Goal: Task Accomplishment & Management: Manage account settings

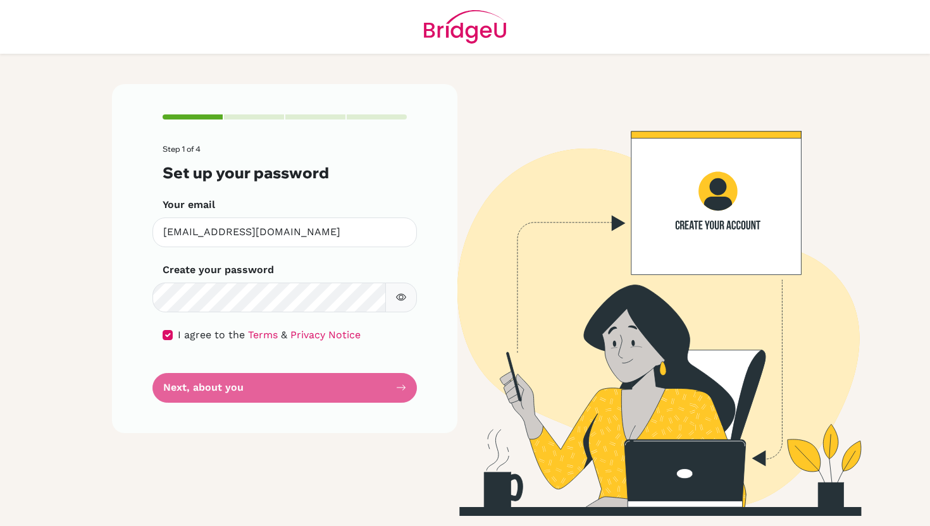
click at [312, 384] on form "Step 1 of 4 Set up your password Your email alexa.2029@mis.sch.id Invalid email…" at bounding box center [285, 274] width 244 height 258
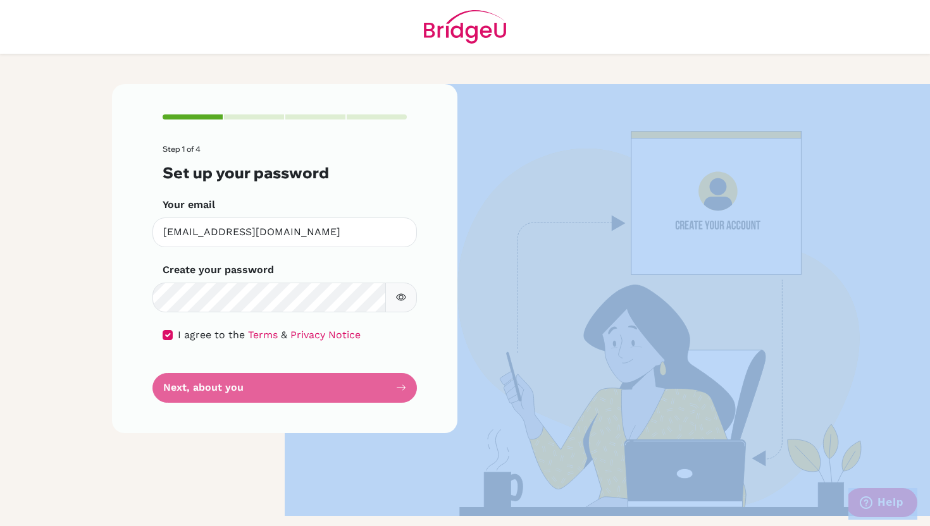
click at [312, 384] on form "Step 1 of 4 Set up your password Your email alexa.2029@mis.sch.id Invalid email…" at bounding box center [285, 274] width 244 height 258
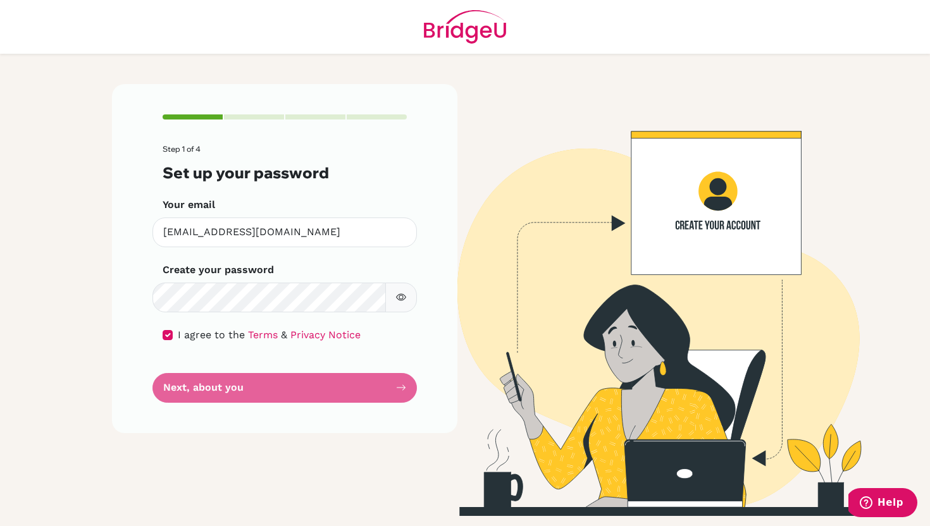
click at [233, 414] on div "Step 1 of 4 Set up your password Your email alexa.2029@mis.sch.id Invalid email…" at bounding box center [284, 258] width 345 height 349
click at [240, 448] on div "Step 1 of 4 Set up your password Your email alexa.2029@mis.sch.id Invalid email…" at bounding box center [284, 300] width 360 height 432
click at [240, 400] on form "Step 1 of 4 Set up your password Your email alexa.2029@mis.sch.id Invalid email…" at bounding box center [285, 274] width 244 height 258
click at [256, 404] on div "Step 1 of 4 Set up your password Your email alexa.2029@mis.sch.id Invalid email…" at bounding box center [284, 258] width 345 height 349
click at [240, 384] on form "Step 1 of 4 Set up your password Your email alexa.2029@mis.sch.id Invalid email…" at bounding box center [285, 274] width 244 height 258
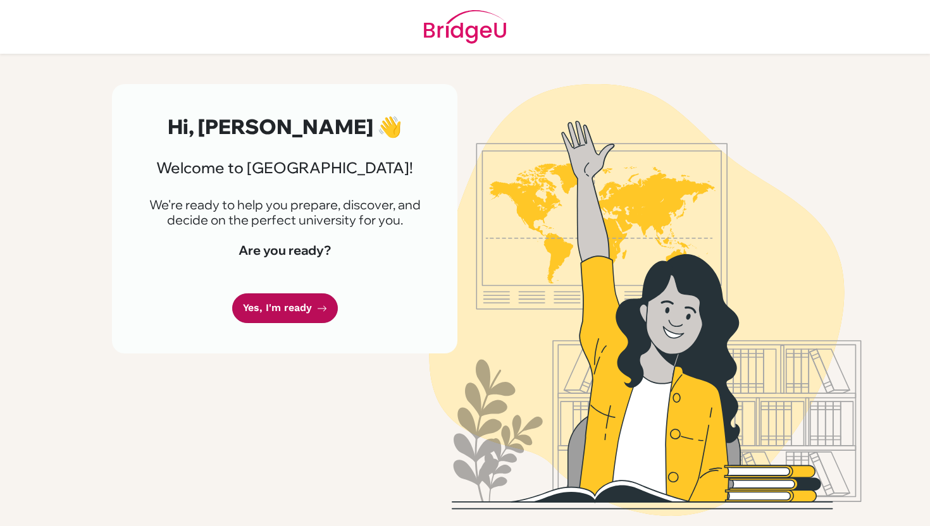
click at [276, 311] on link "Yes, I'm ready" at bounding box center [285, 308] width 106 height 30
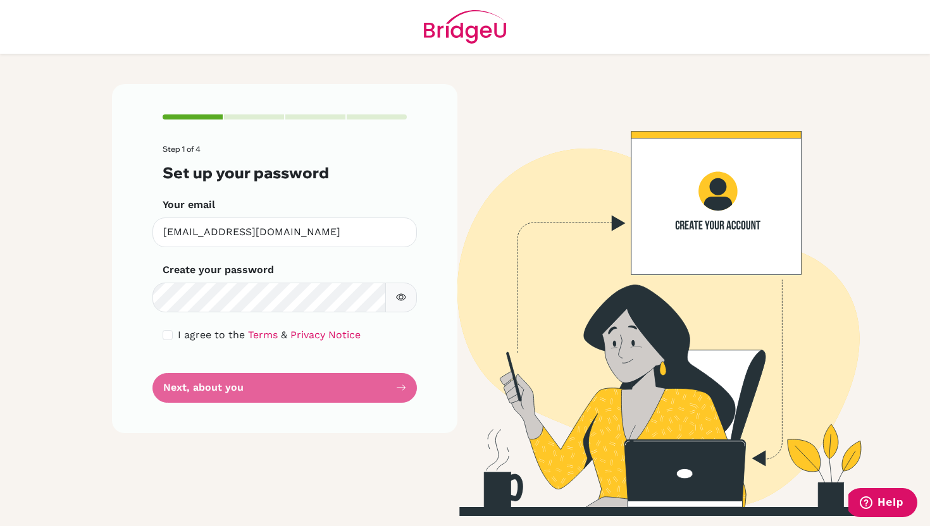
click at [456, 33] on img at bounding box center [465, 27] width 82 height 54
click at [467, 27] on img at bounding box center [465, 27] width 82 height 54
click at [467, 38] on img at bounding box center [465, 27] width 82 height 54
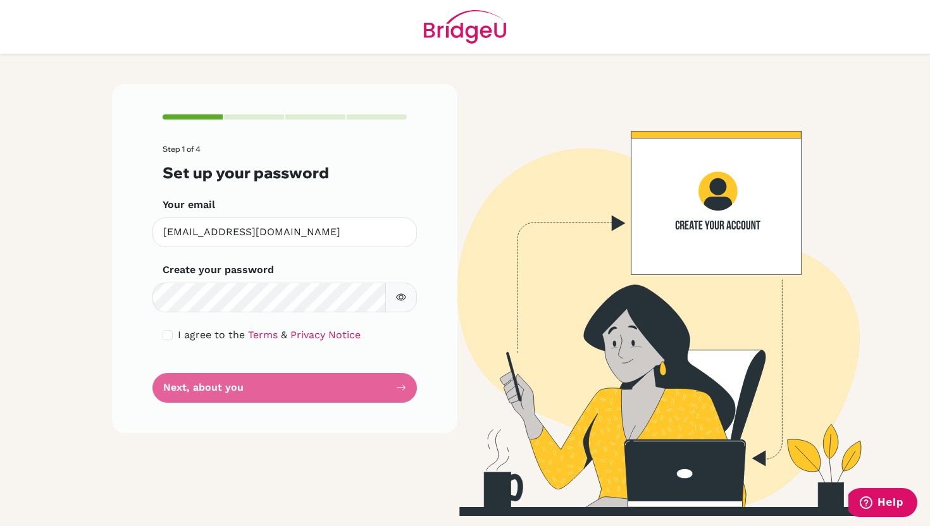
click at [467, 38] on img at bounding box center [465, 27] width 82 height 54
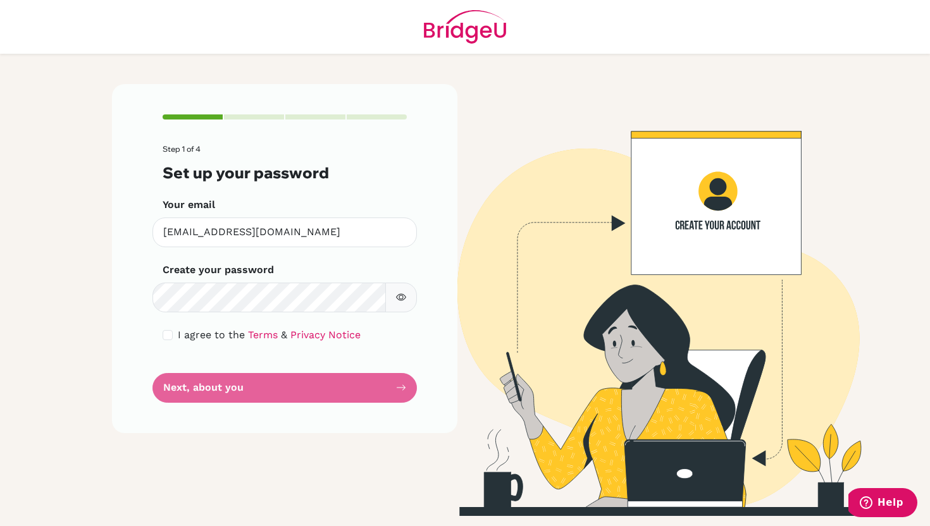
click at [467, 38] on img at bounding box center [465, 27] width 82 height 54
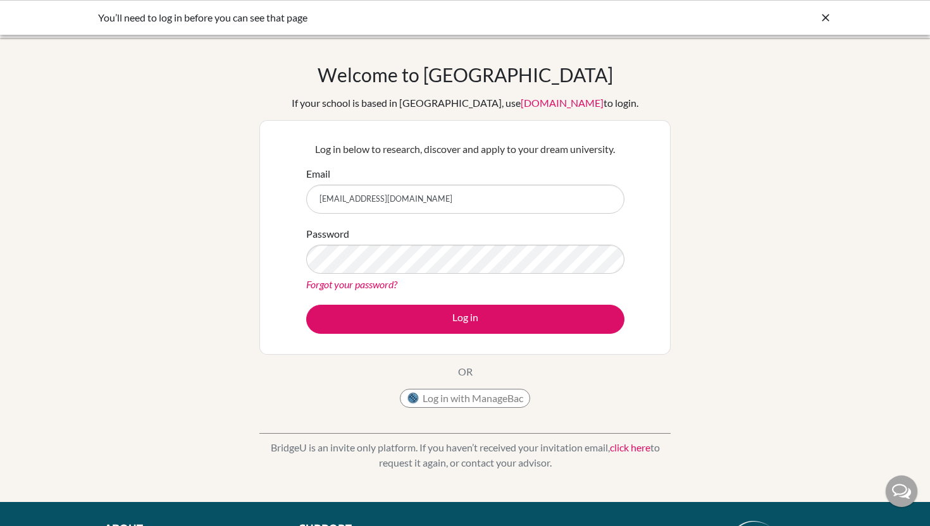
type input "[EMAIL_ADDRESS][DOMAIN_NAME]"
click at [306, 305] on button "Log in" at bounding box center [465, 319] width 318 height 29
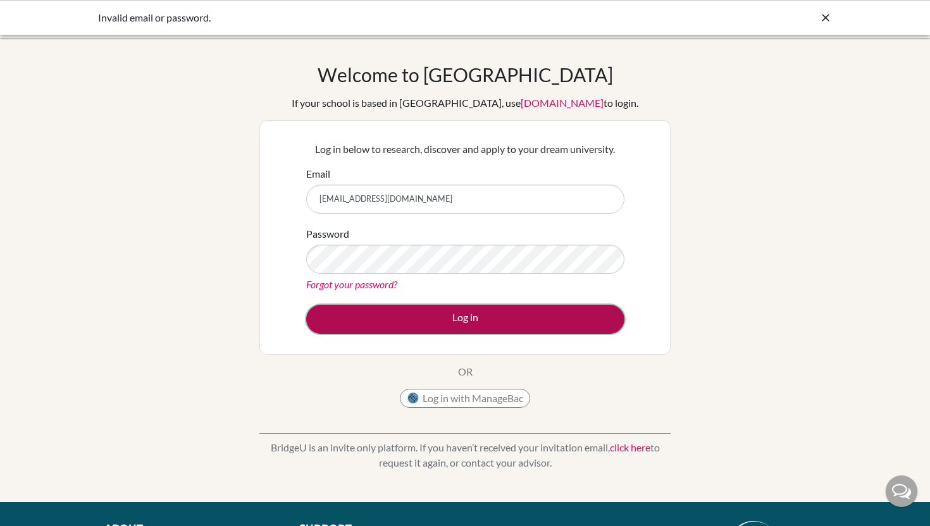
click at [393, 325] on button "Log in" at bounding box center [465, 319] width 318 height 29
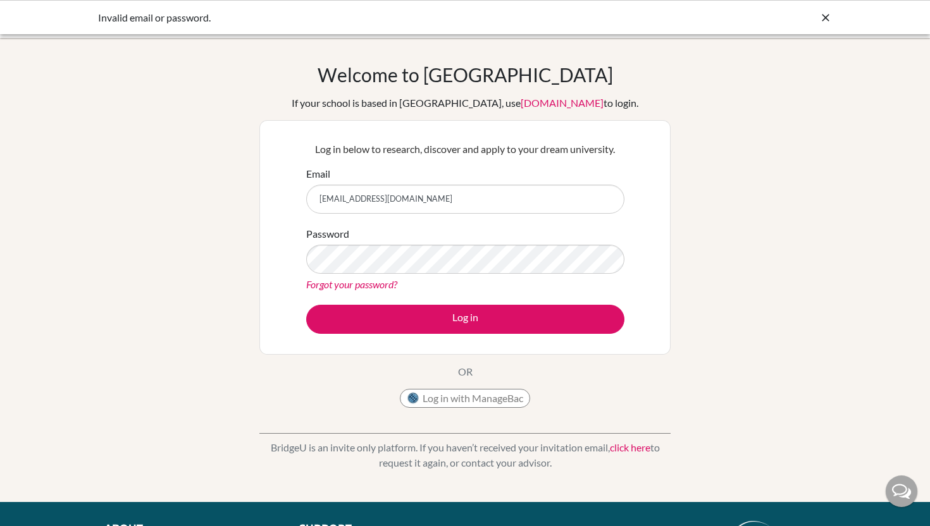
click at [306, 305] on button "Log in" at bounding box center [465, 319] width 318 height 29
type input "ibonalexa.2029@mis.sch.id"
click at [334, 201] on input "[EMAIL_ADDRESS][DOMAIN_NAME]" at bounding box center [465, 199] width 318 height 29
click at [324, 200] on input "[EMAIL_ADDRESS][DOMAIN_NAME]" at bounding box center [465, 199] width 318 height 29
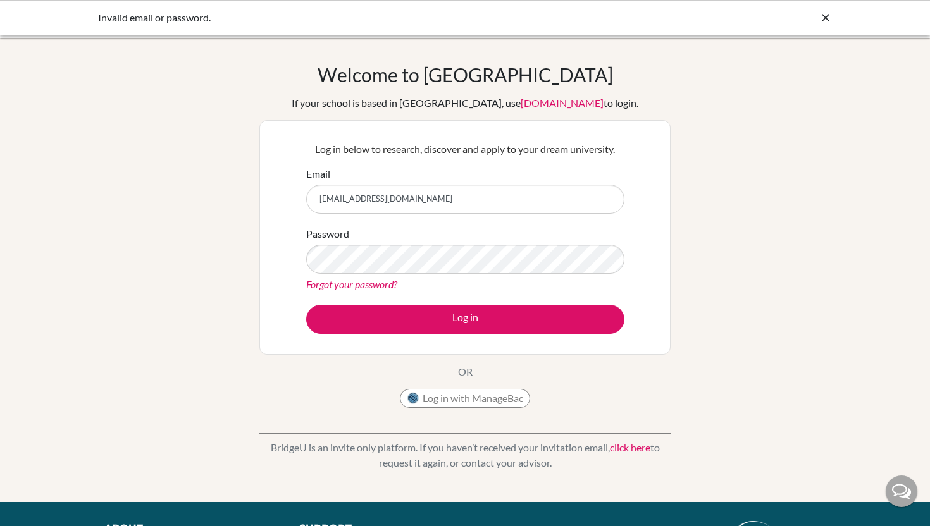
type input "[EMAIL_ADDRESS][DOMAIN_NAME]"
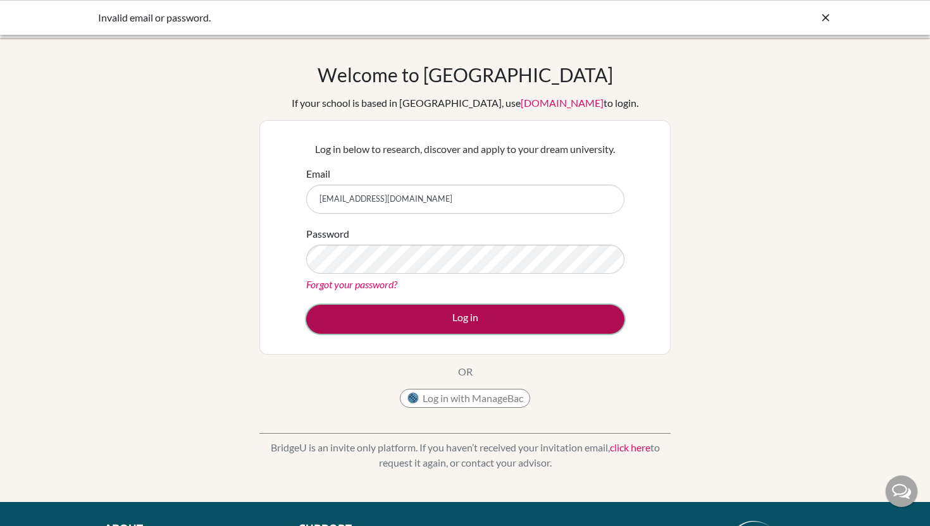
click at [355, 328] on button "Log in" at bounding box center [465, 319] width 318 height 29
click at [355, 321] on button "Log in" at bounding box center [465, 319] width 318 height 29
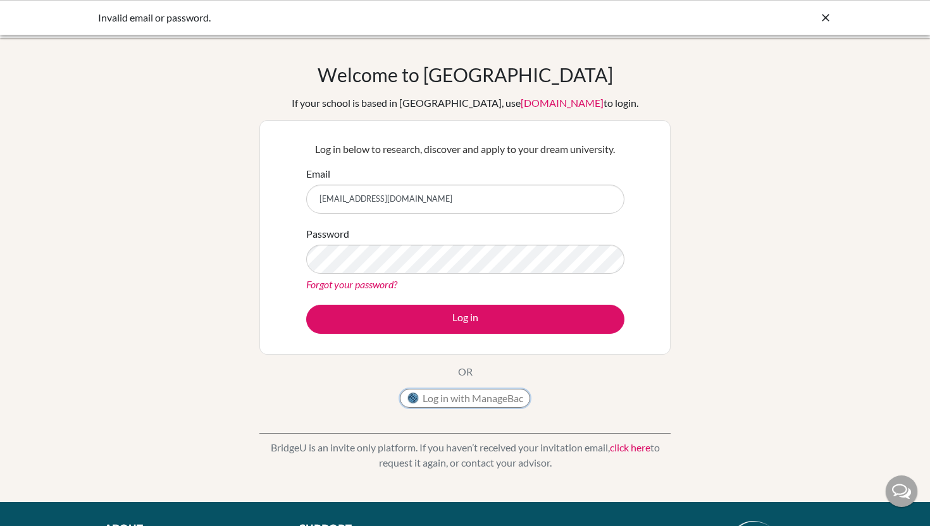
click at [443, 400] on button "Log in with ManageBac" at bounding box center [465, 398] width 130 height 19
click at [444, 398] on button "Log in with ManageBac" at bounding box center [465, 398] width 130 height 19
click at [484, 398] on button "Log in with ManageBac" at bounding box center [465, 398] width 130 height 19
